Goal: Check status: Check status

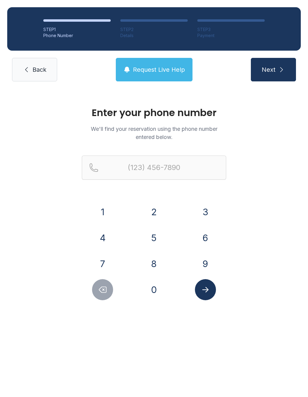
click at [153, 219] on button "2" at bounding box center [154, 211] width 21 height 21
click at [156, 247] on button "5" at bounding box center [154, 237] width 21 height 21
click at [112, 211] on button "1" at bounding box center [102, 211] width 21 height 21
click at [207, 241] on button "6" at bounding box center [205, 237] width 21 height 21
click at [158, 239] on button "5" at bounding box center [154, 237] width 21 height 21
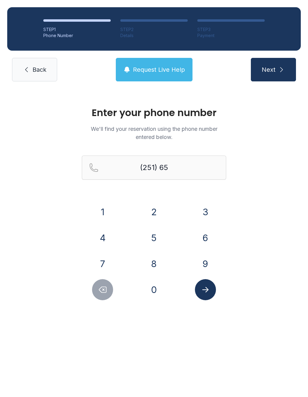
click at [212, 238] on button "6" at bounding box center [205, 237] width 21 height 21
click at [212, 237] on button "6" at bounding box center [205, 237] width 21 height 21
click at [156, 300] on button "0" at bounding box center [154, 289] width 21 height 21
click at [101, 263] on button "7" at bounding box center [102, 263] width 21 height 21
click at [205, 208] on button "3" at bounding box center [205, 211] width 21 height 21
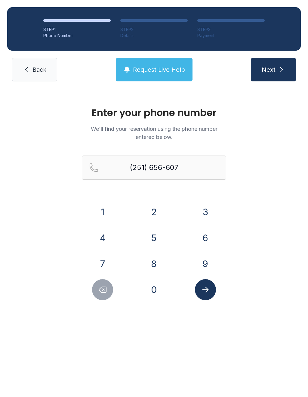
type input "[PHONE_NUMBER]"
click at [208, 295] on button "Submit lookup form" at bounding box center [205, 289] width 21 height 21
select select "**"
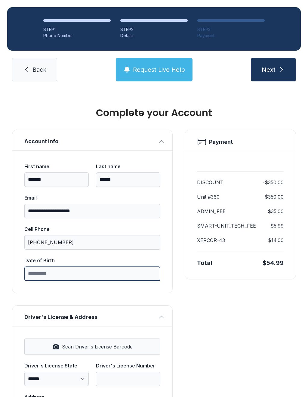
click at [53, 274] on input "Date of Birth" at bounding box center [92, 273] width 136 height 14
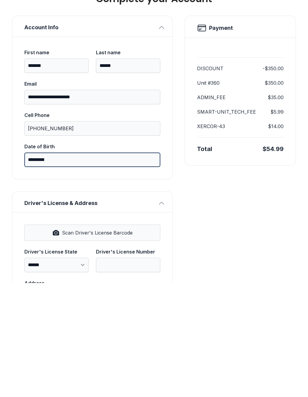
type input "**********"
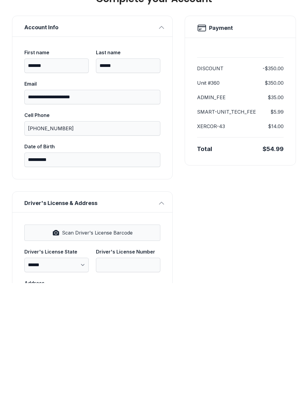
click at [24, 130] on button "Account Info" at bounding box center [92, 140] width 160 height 20
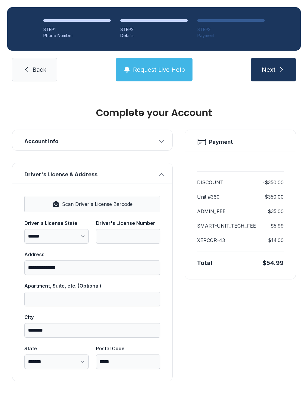
click at [40, 65] on span "Back" at bounding box center [40, 69] width 14 height 8
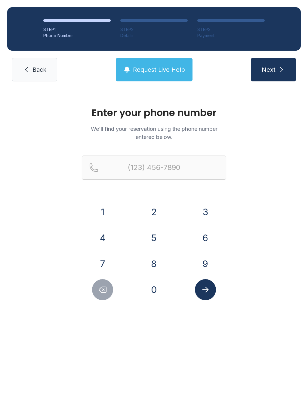
click at [44, 68] on span "Back" at bounding box center [40, 69] width 14 height 8
